Goal: Check status: Check status

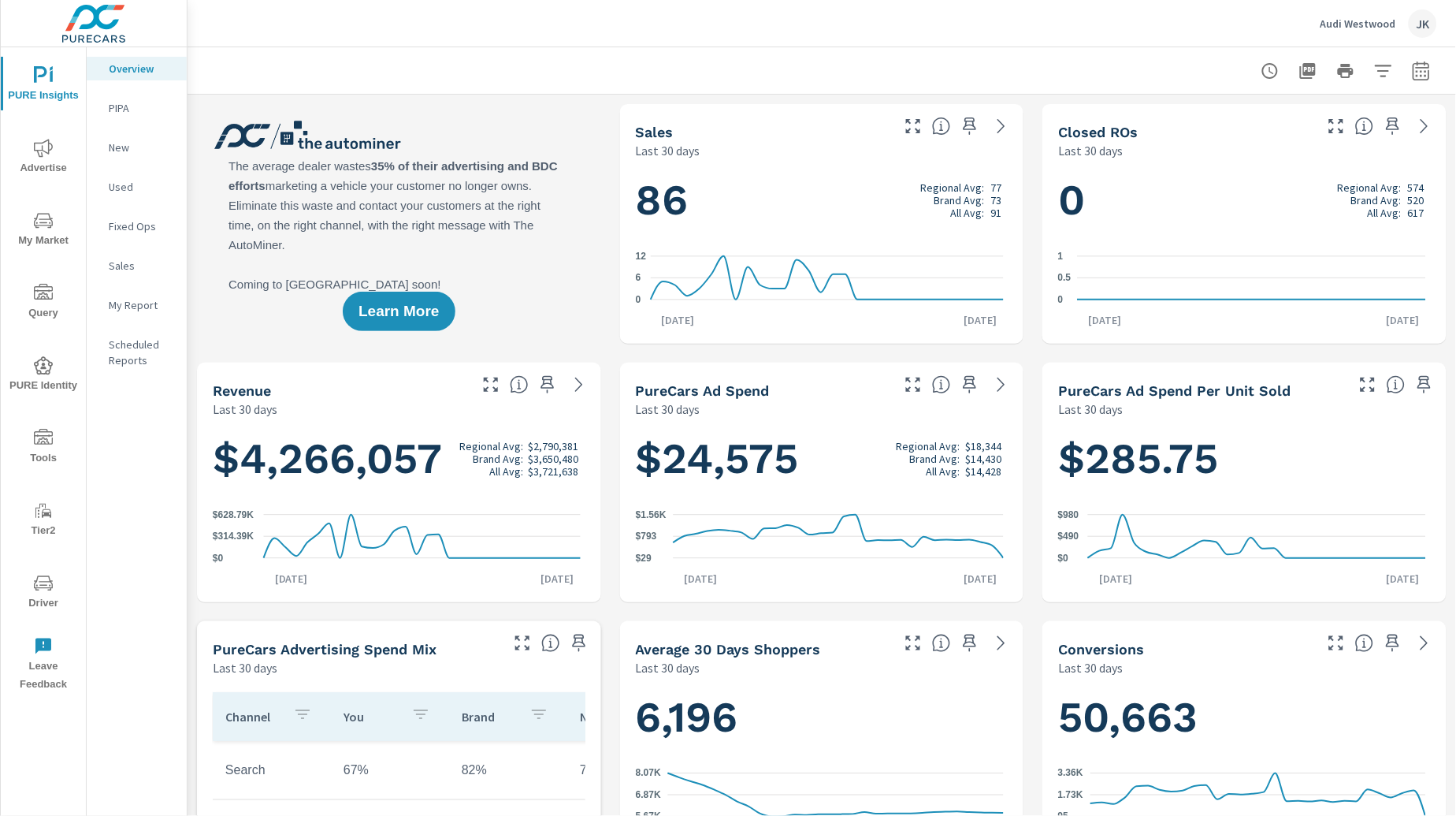
scroll to position [652, 0]
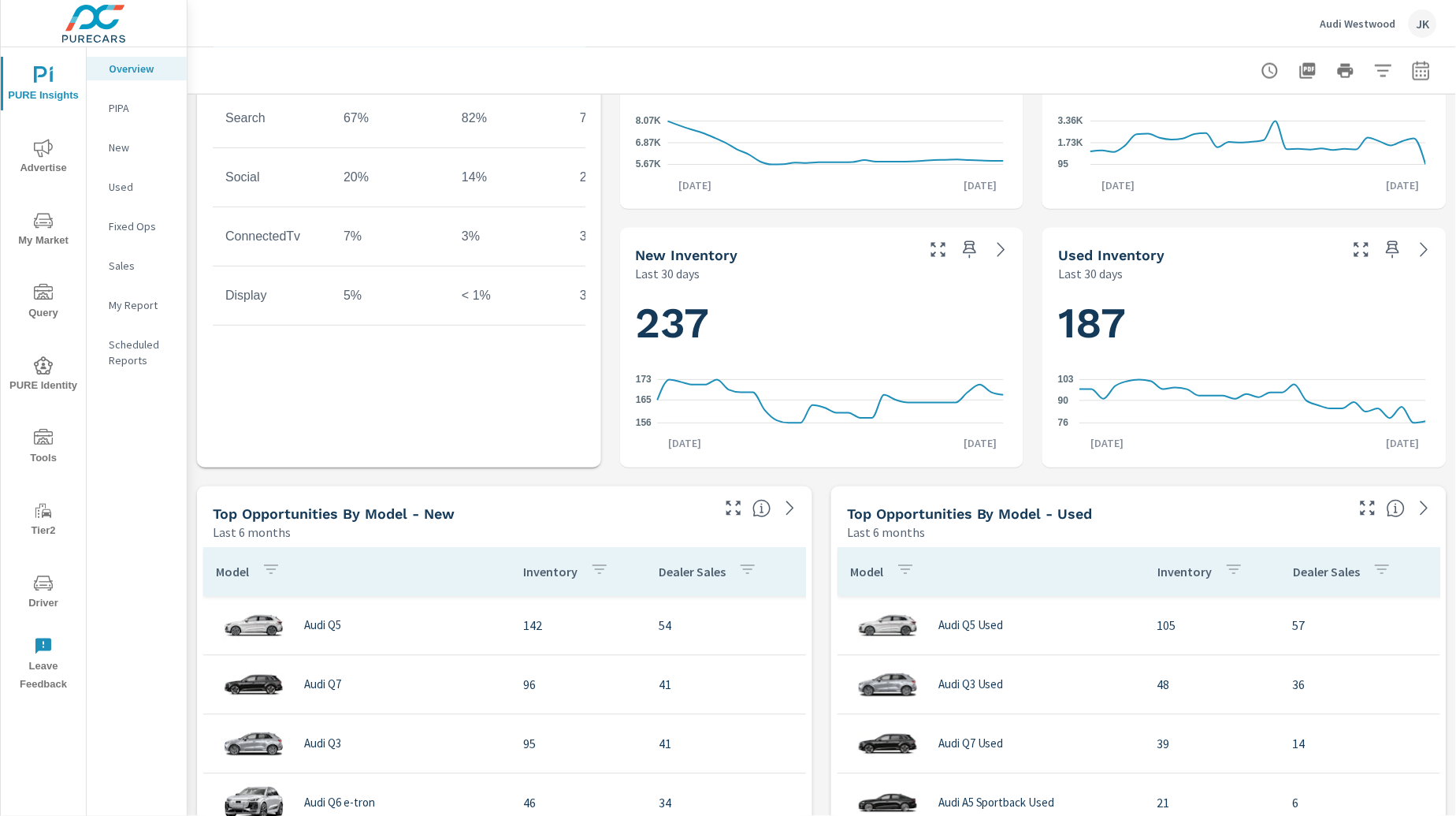
click at [1406, 59] on button "button" at bounding box center [1421, 70] width 32 height 32
select select "Last 30 days"
click at [1263, 177] on p "+ Add comparison" at bounding box center [1298, 177] width 202 height 19
select select "Previous period"
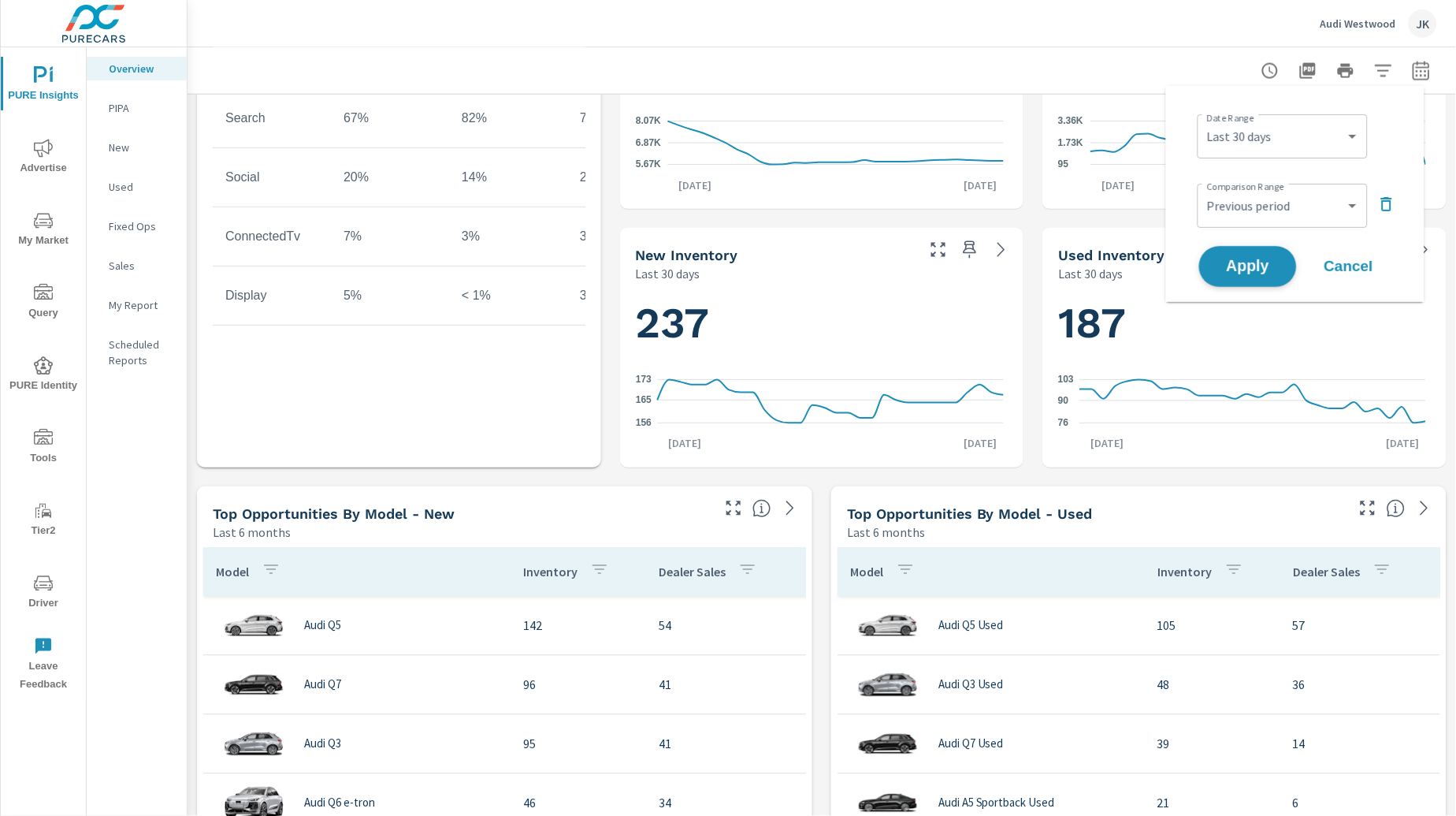
click at [1240, 262] on span "Apply" at bounding box center [1248, 267] width 65 height 15
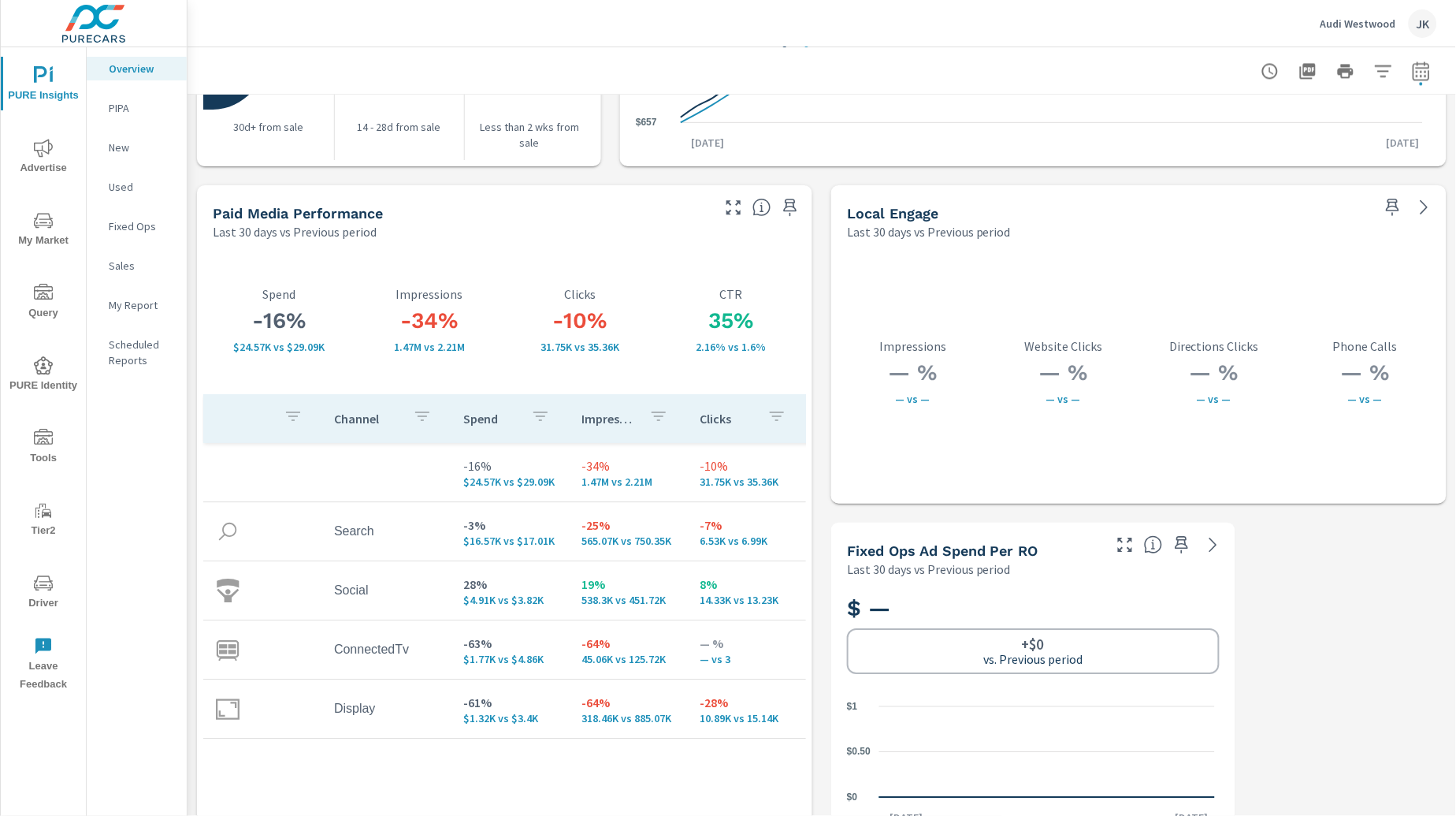
scroll to position [2651, 0]
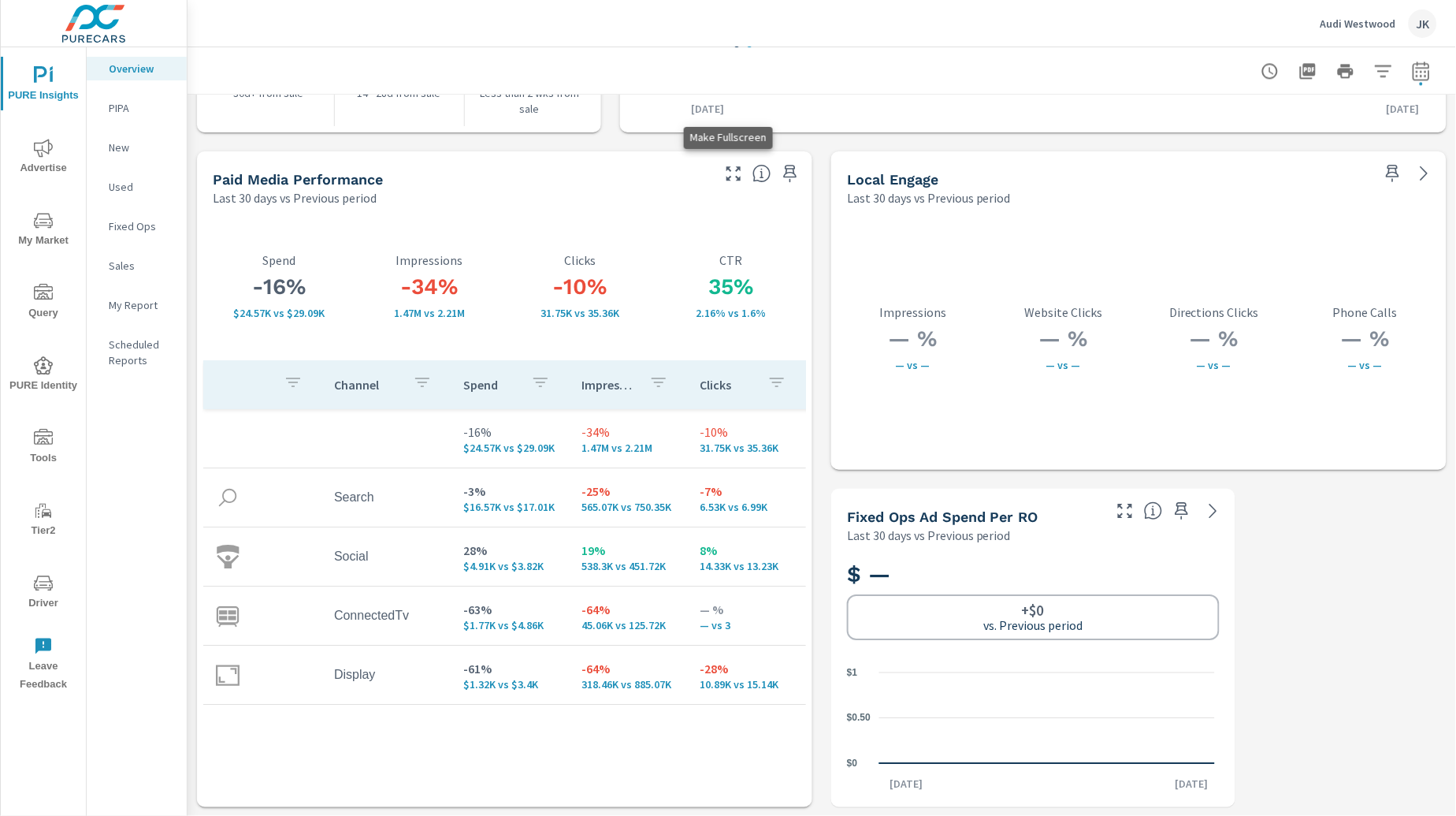
click at [730, 177] on icon "button" at bounding box center [733, 173] width 19 height 19
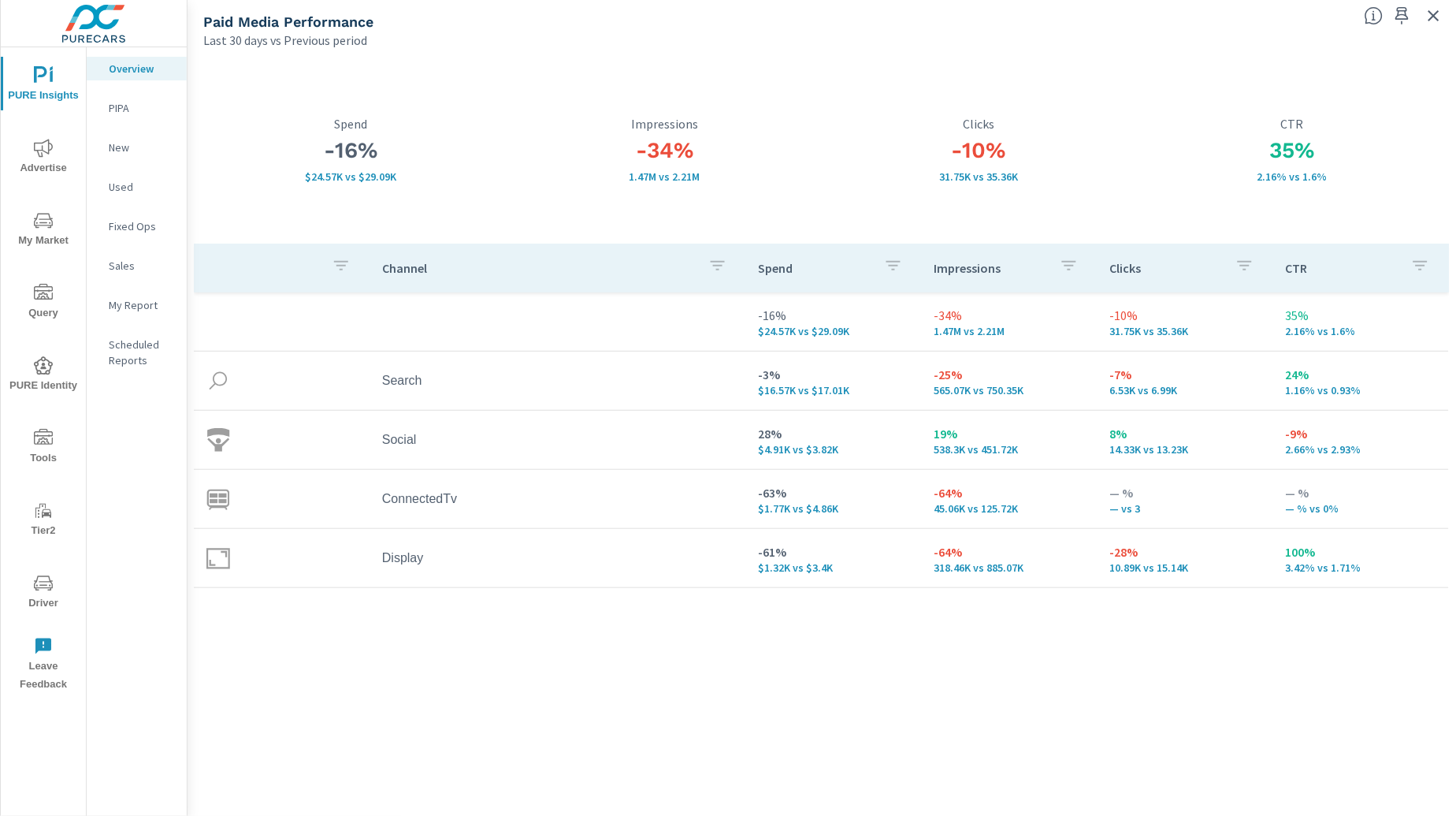
click at [1361, 740] on div "Channel Spend Impressions Clicks CTR -16% $24.57K vs $29.09K -34% 1.47M vs 2.21…" at bounding box center [821, 514] width 1256 height 542
click at [1435, 14] on icon "button" at bounding box center [1433, 15] width 11 height 11
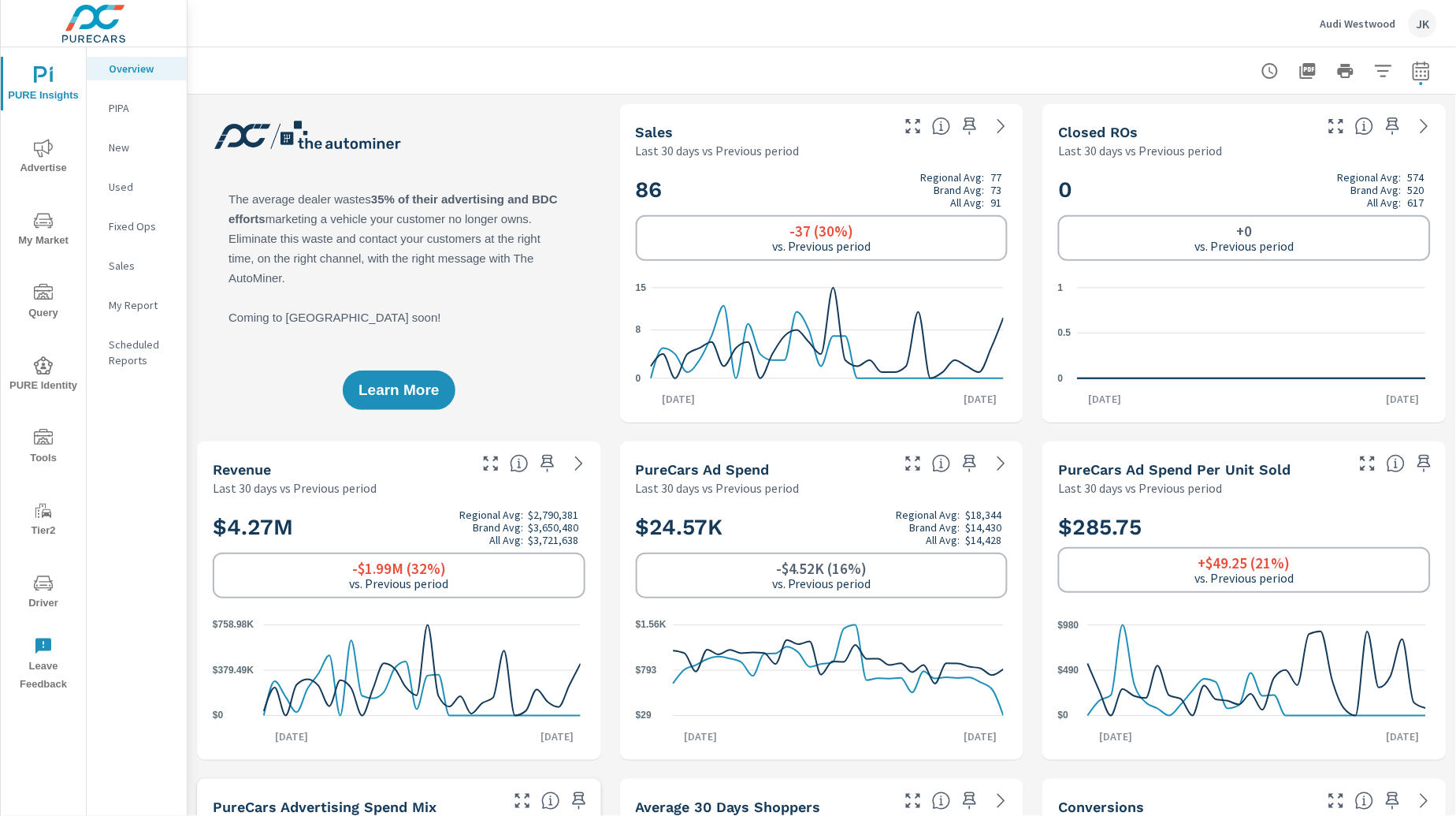
click at [1427, 20] on div "JK" at bounding box center [1422, 23] width 28 height 28
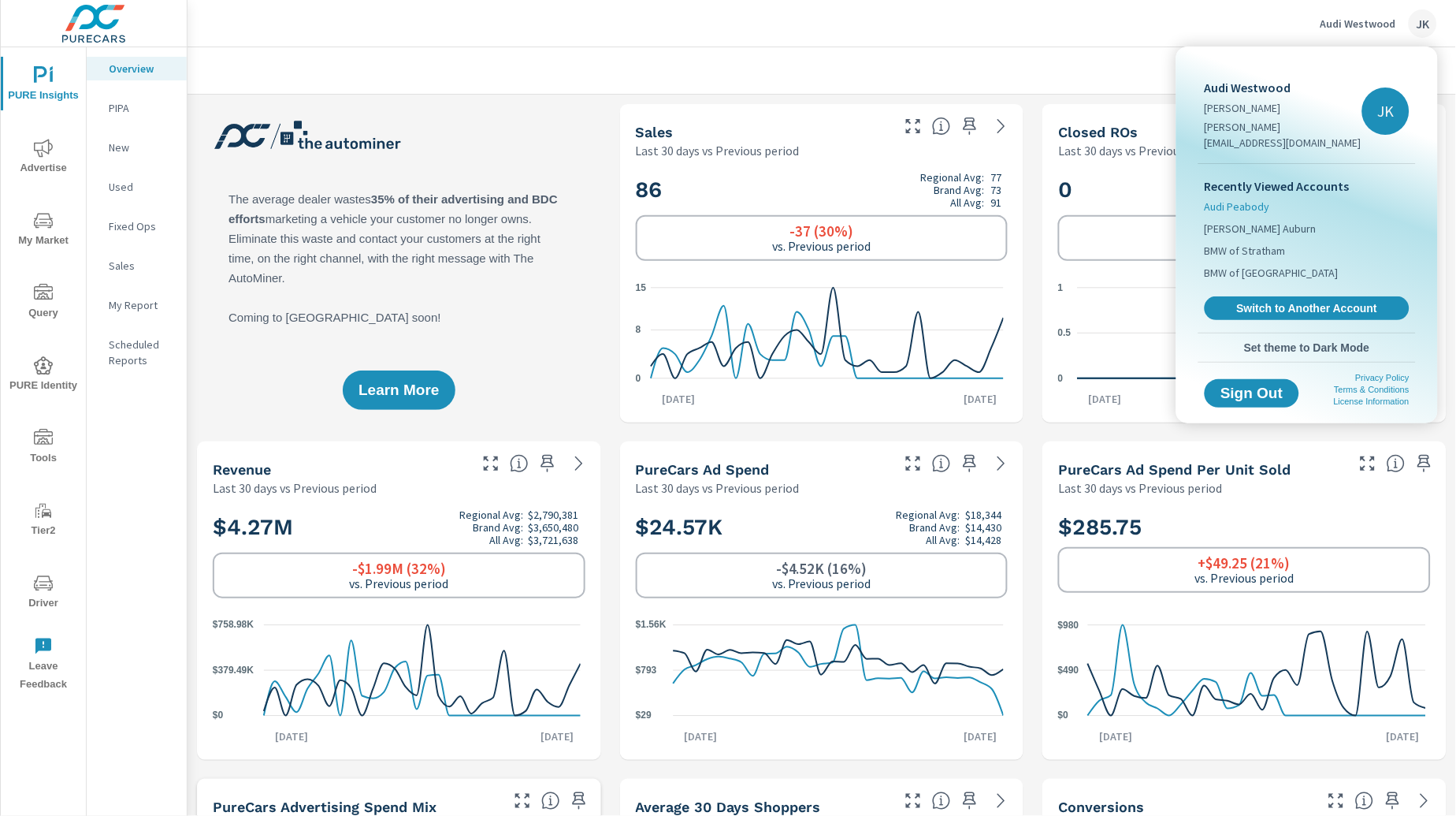
click at [1245, 198] on span "Audi Peabody" at bounding box center [1237, 205] width 66 height 15
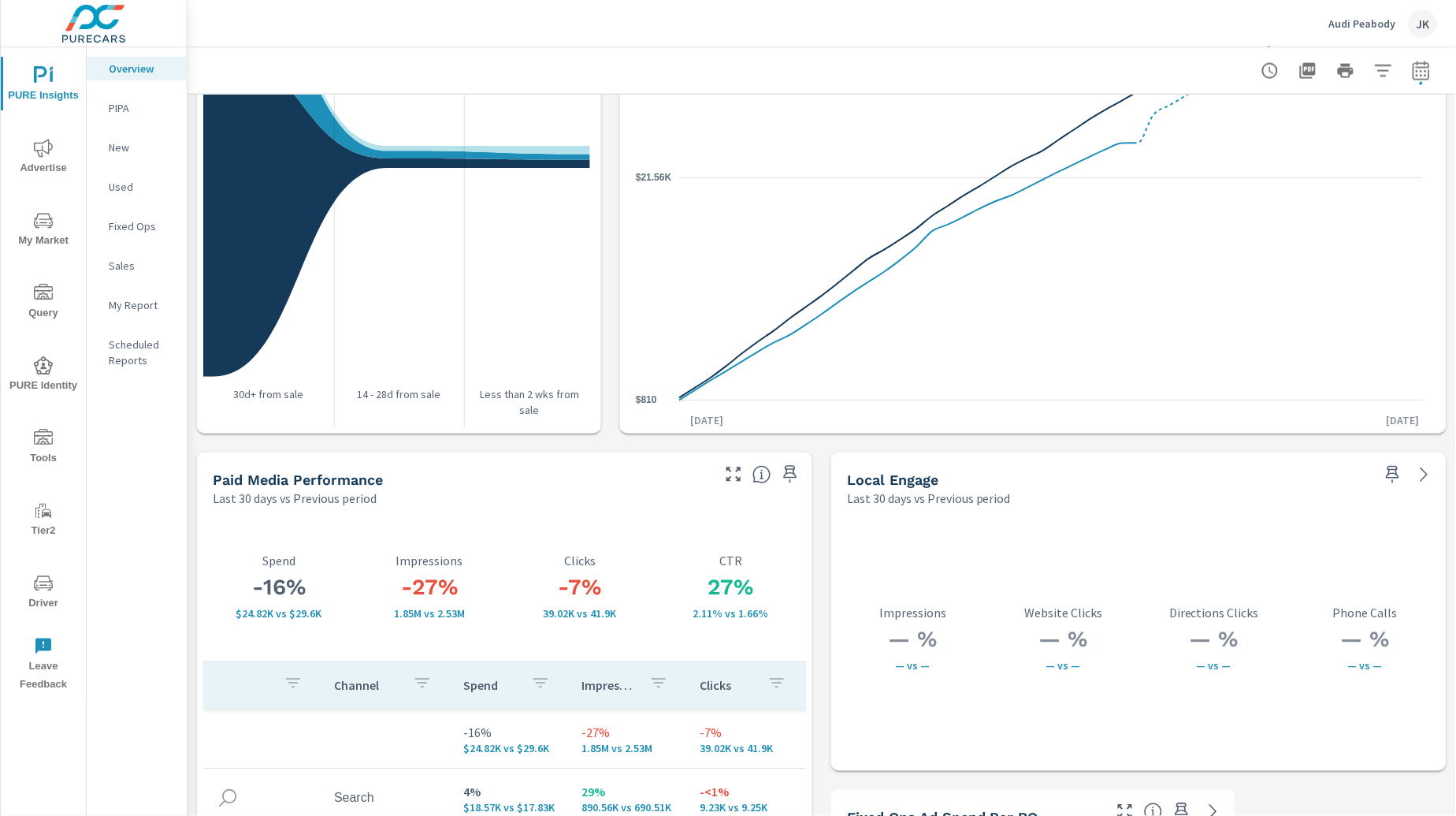
scroll to position [2373, 0]
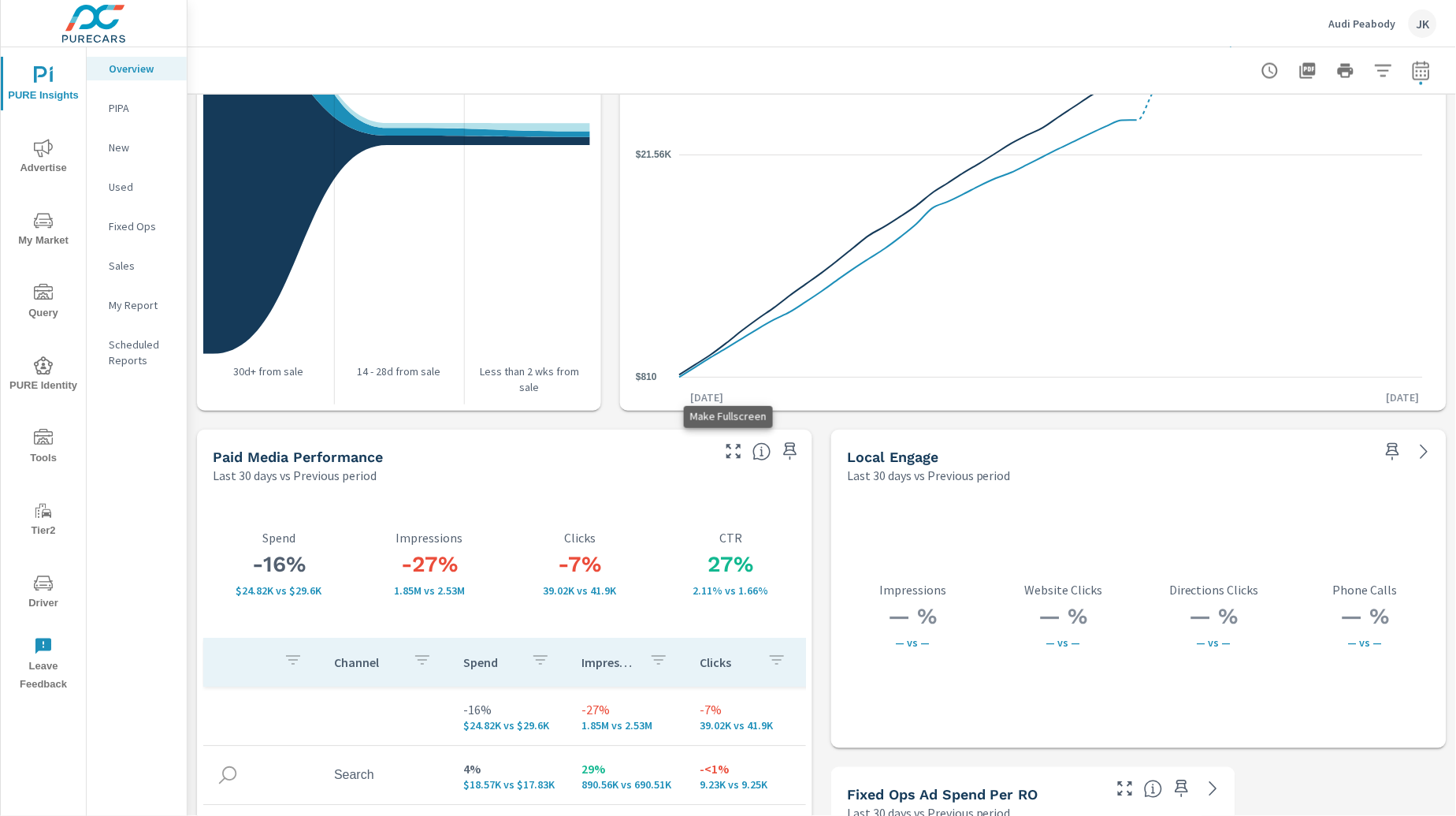
click at [724, 450] on icon "button" at bounding box center [733, 451] width 19 height 19
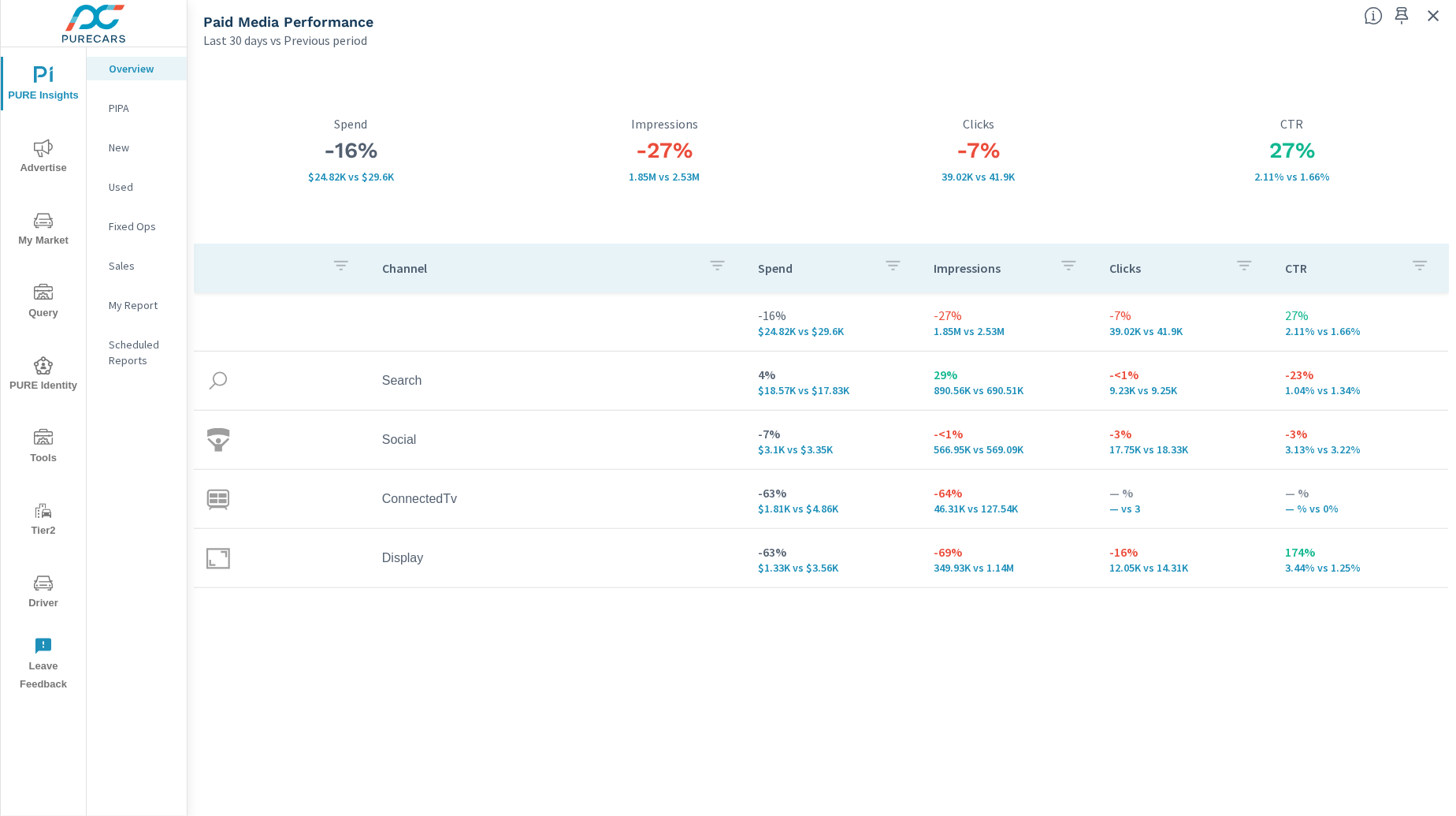
click at [973, 716] on div "Channel Spend Impressions Clicks CTR -16% $24.82K vs $29.6K -27% 1.85M vs 2.53M…" at bounding box center [821, 514] width 1256 height 542
